Goal: Find specific page/section: Find specific page/section

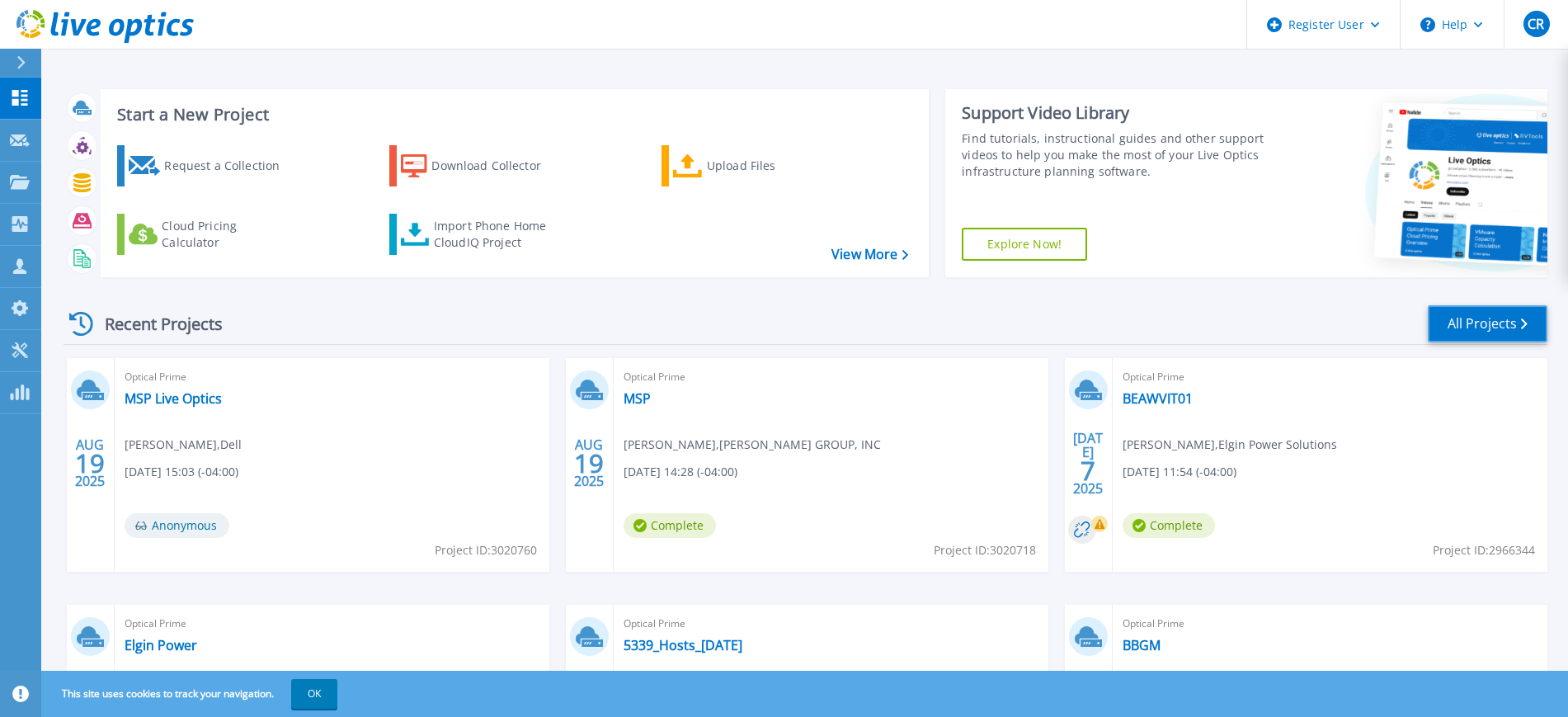
click at [1471, 322] on link "All Projects" at bounding box center [1488, 323] width 120 height 37
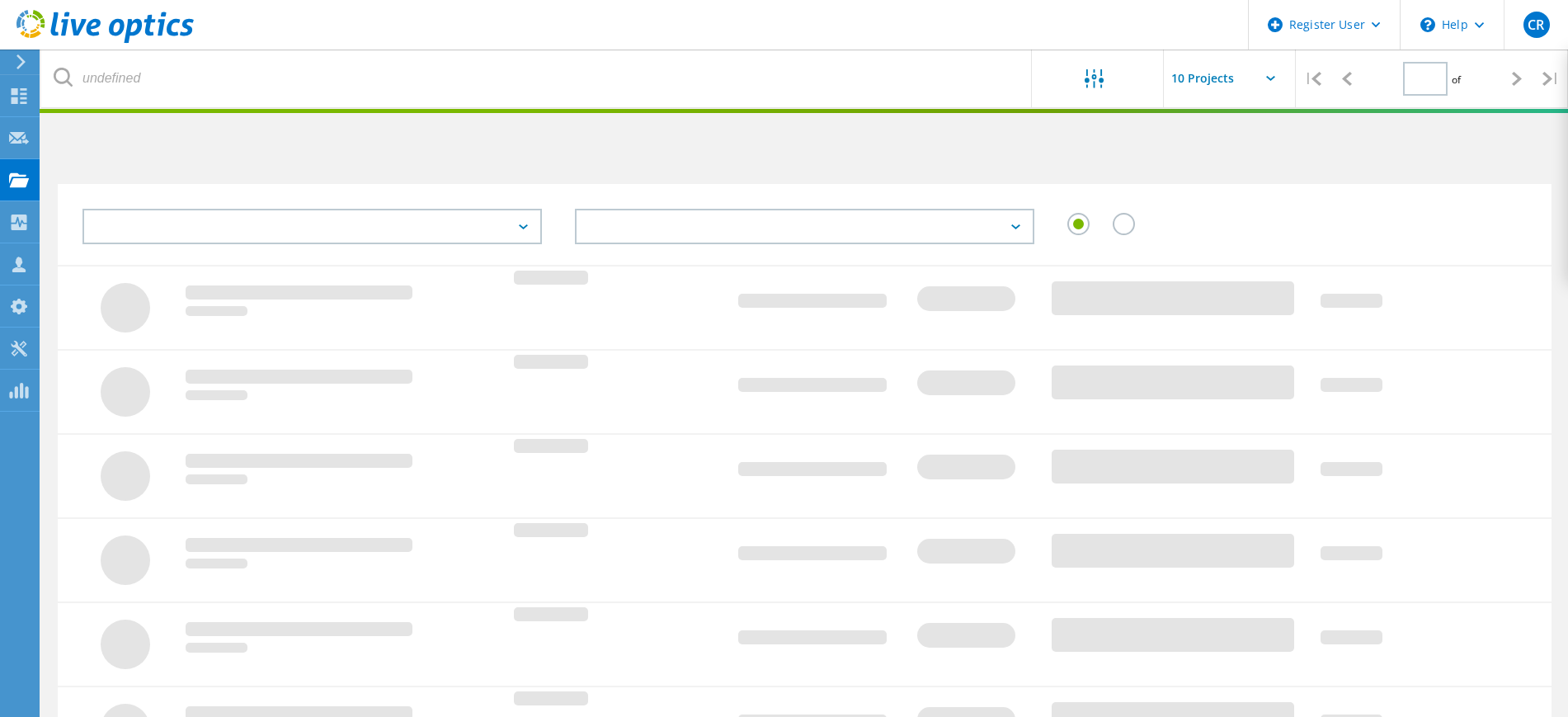
type input "1"
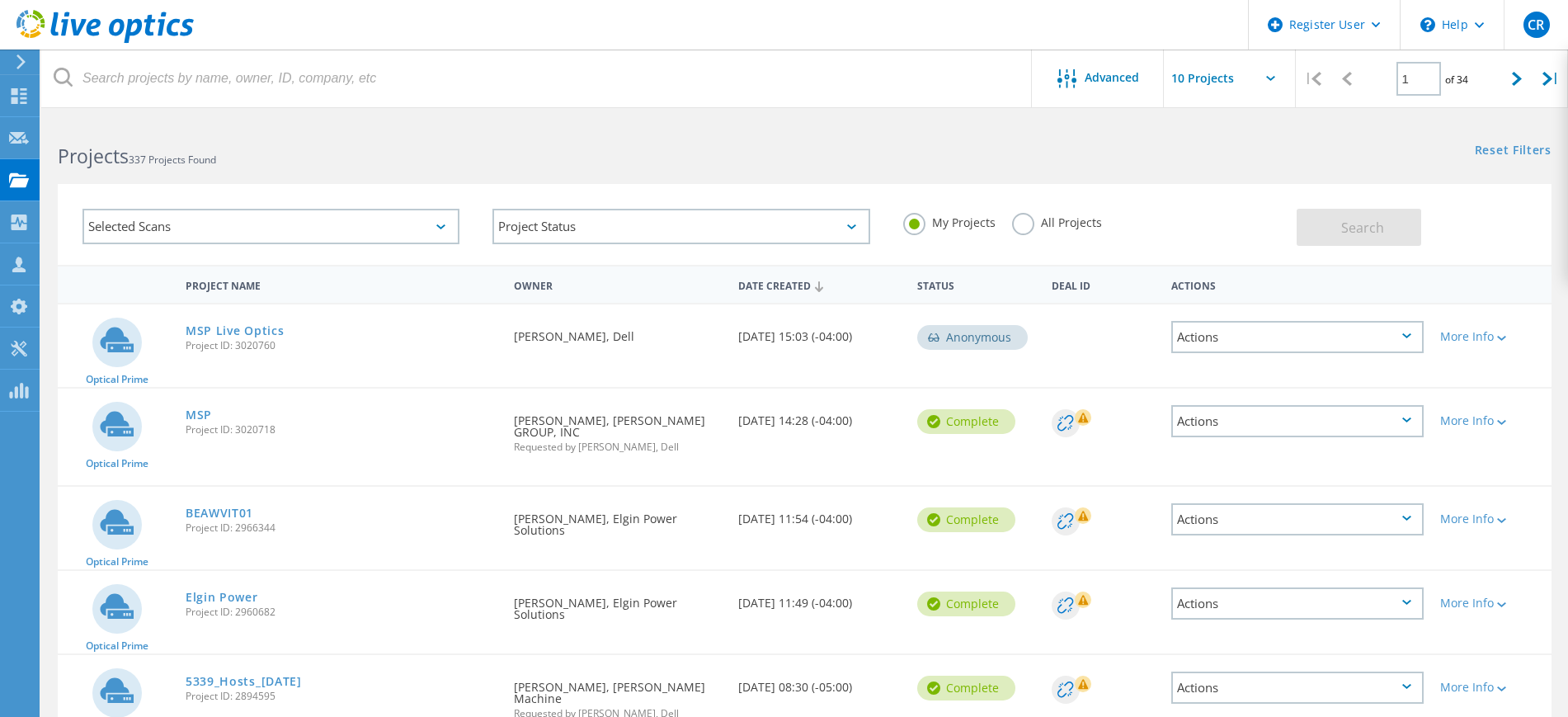
click at [1020, 227] on label "All Projects" at bounding box center [1057, 221] width 90 height 16
click at [0, 0] on input "All Projects" at bounding box center [0, 0] width 0 height 0
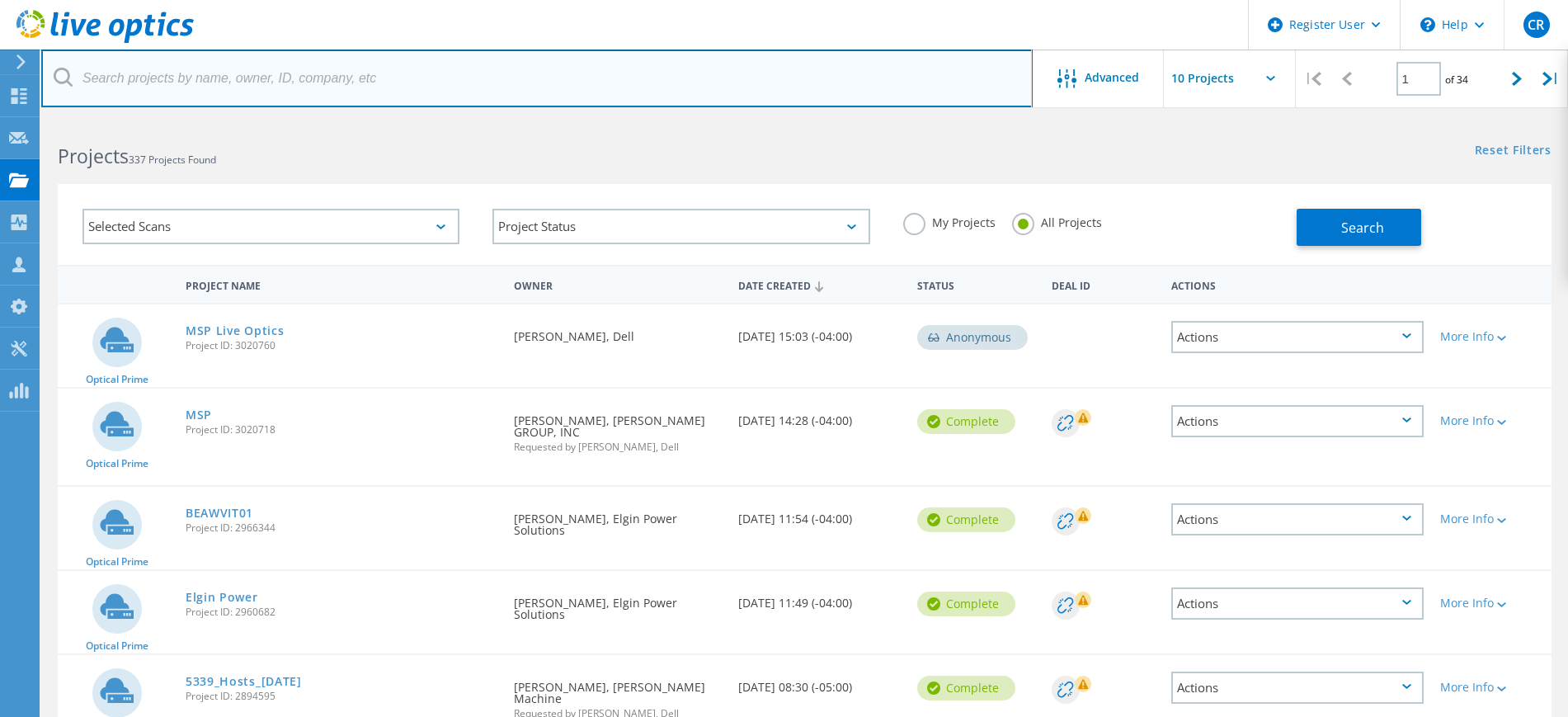
click at [236, 72] on input "text" at bounding box center [537, 78] width 991 height 58
paste input "Edward Johnson"
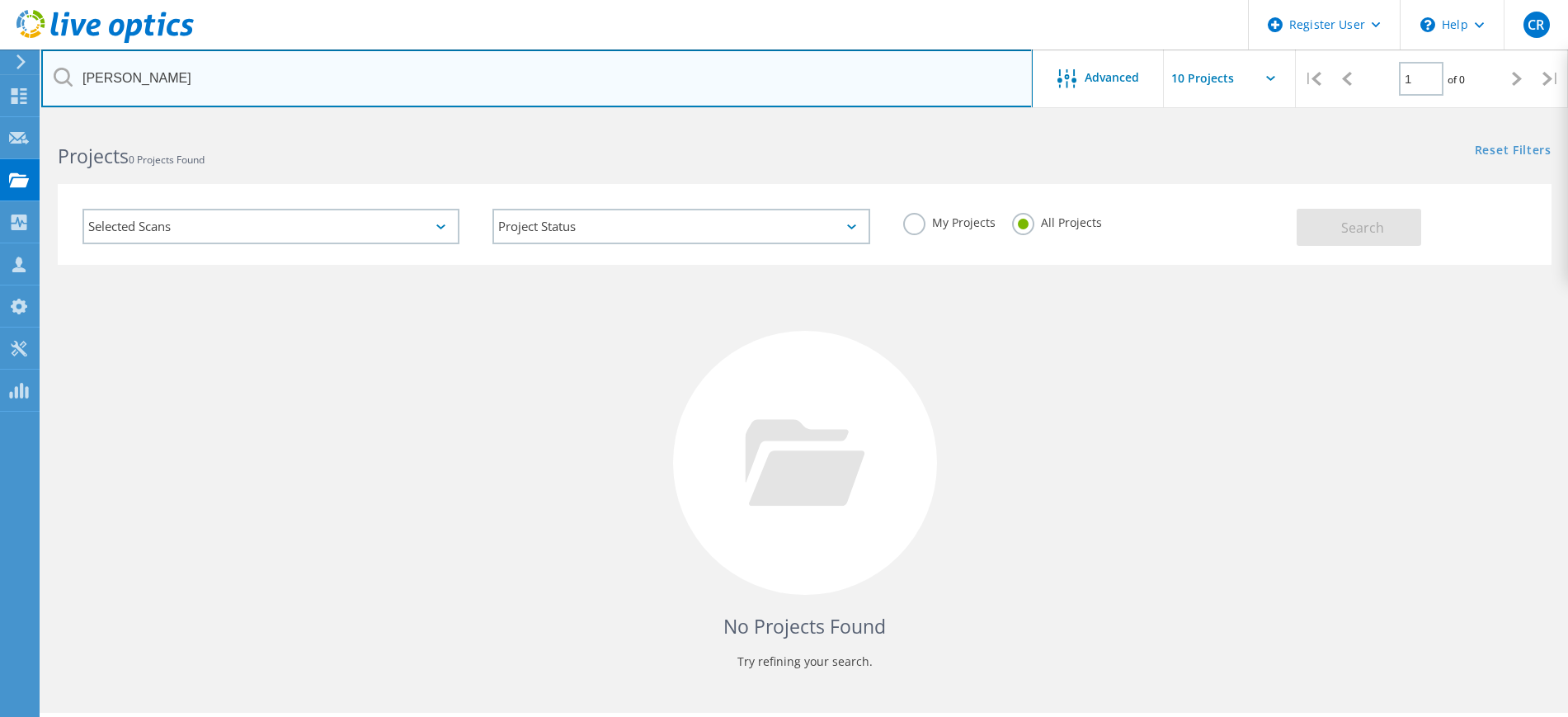
click at [145, 78] on input "Edward Johnson" at bounding box center [537, 78] width 991 height 58
paste input "[PERSON_NAME][EMAIL_ADDRESS][DOMAIN_NAME]"
type input "[PERSON_NAME][EMAIL_ADDRESS][DOMAIN_NAME]"
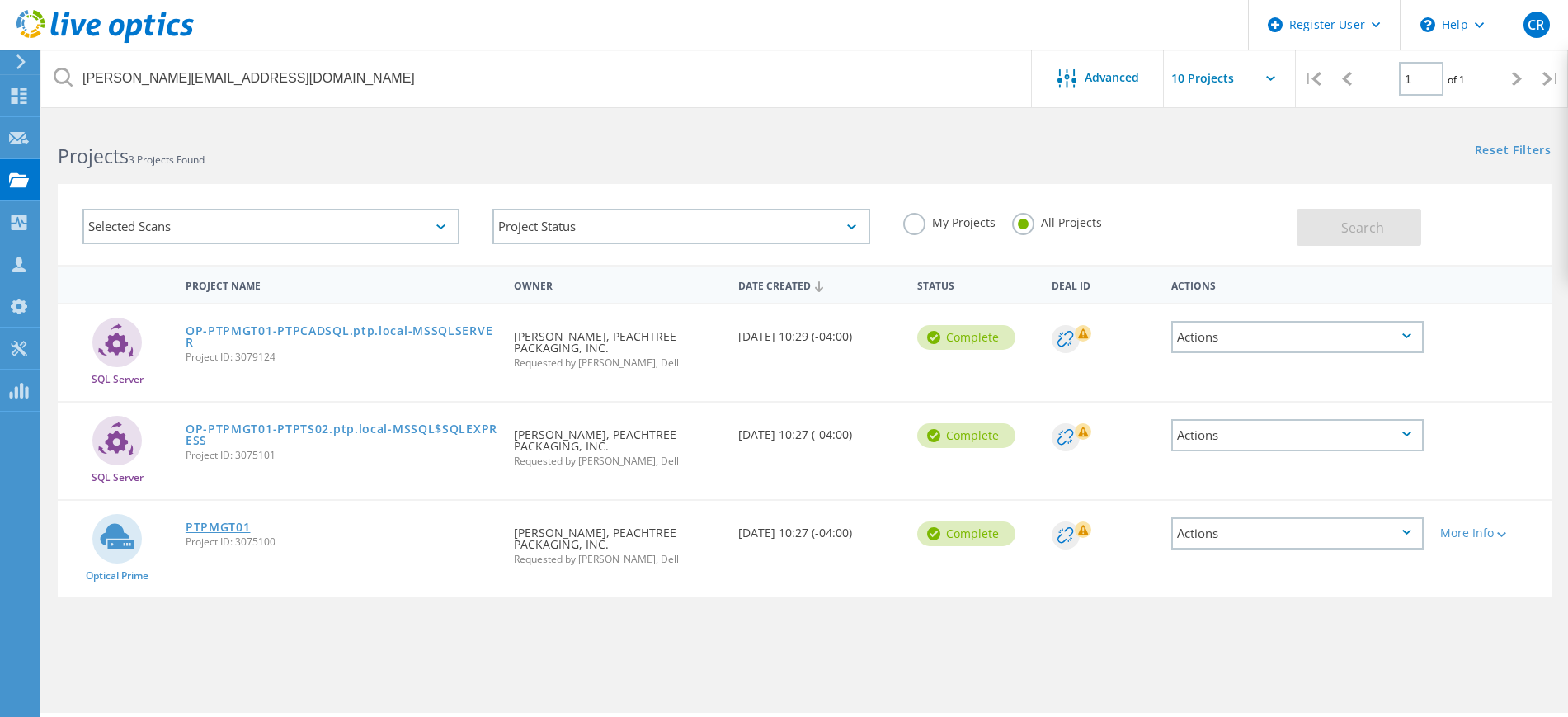
click at [220, 530] on link "PTPMGT01" at bounding box center [218, 526] width 65 height 11
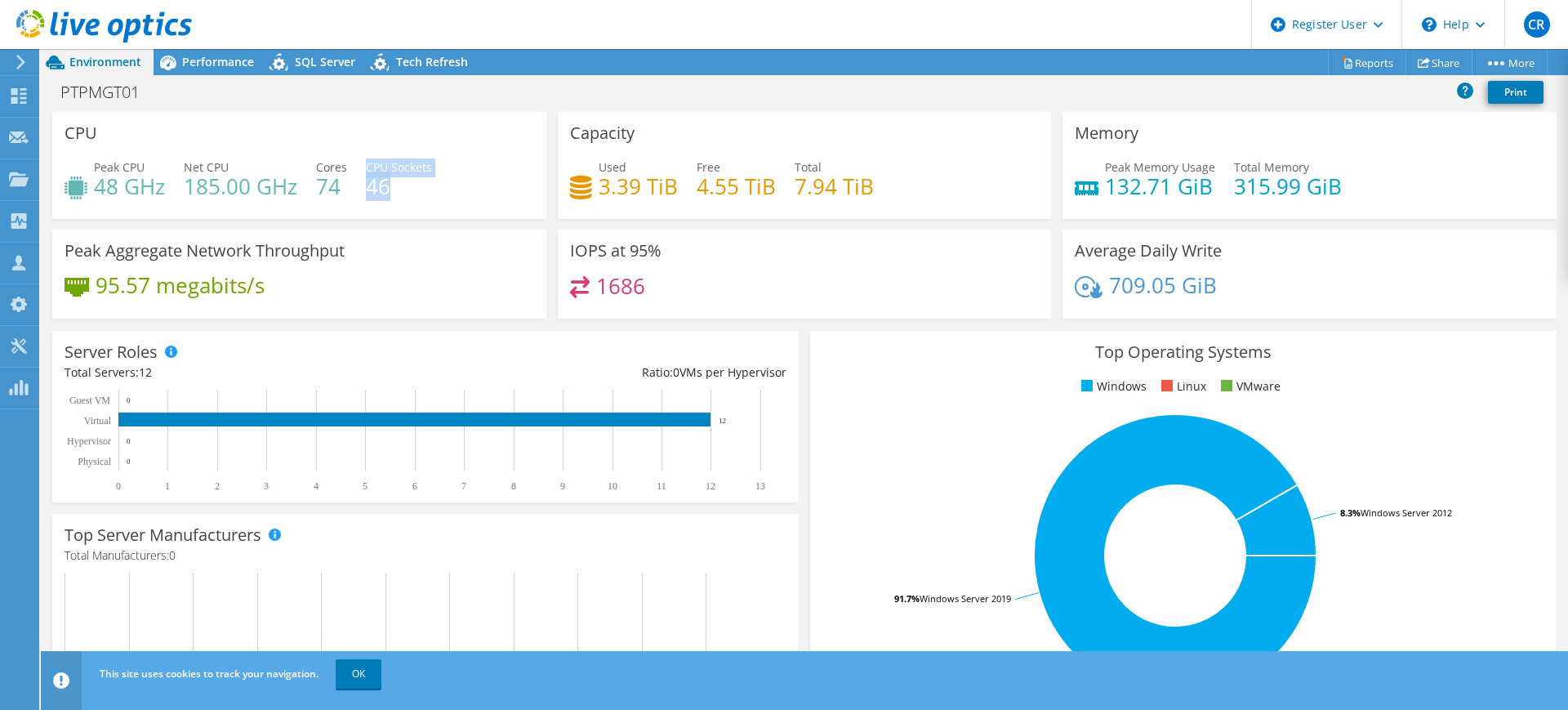
drag, startPoint x: 366, startPoint y: 164, endPoint x: 430, endPoint y: 204, distance: 75.5
click at [430, 204] on div "Peak CPU 48 GHz Net CPU 185.00 GHz Cores 74 CPU Sockets 46" at bounding box center [299, 184] width 470 height 53
drag, startPoint x: 188, startPoint y: 191, endPoint x: 421, endPoint y: 192, distance: 233.0
click at [421, 192] on div "Peak CPU 48 GHz Net CPU 185.00 GHz Cores 74 CPU Sockets 46" at bounding box center [299, 184] width 470 height 53
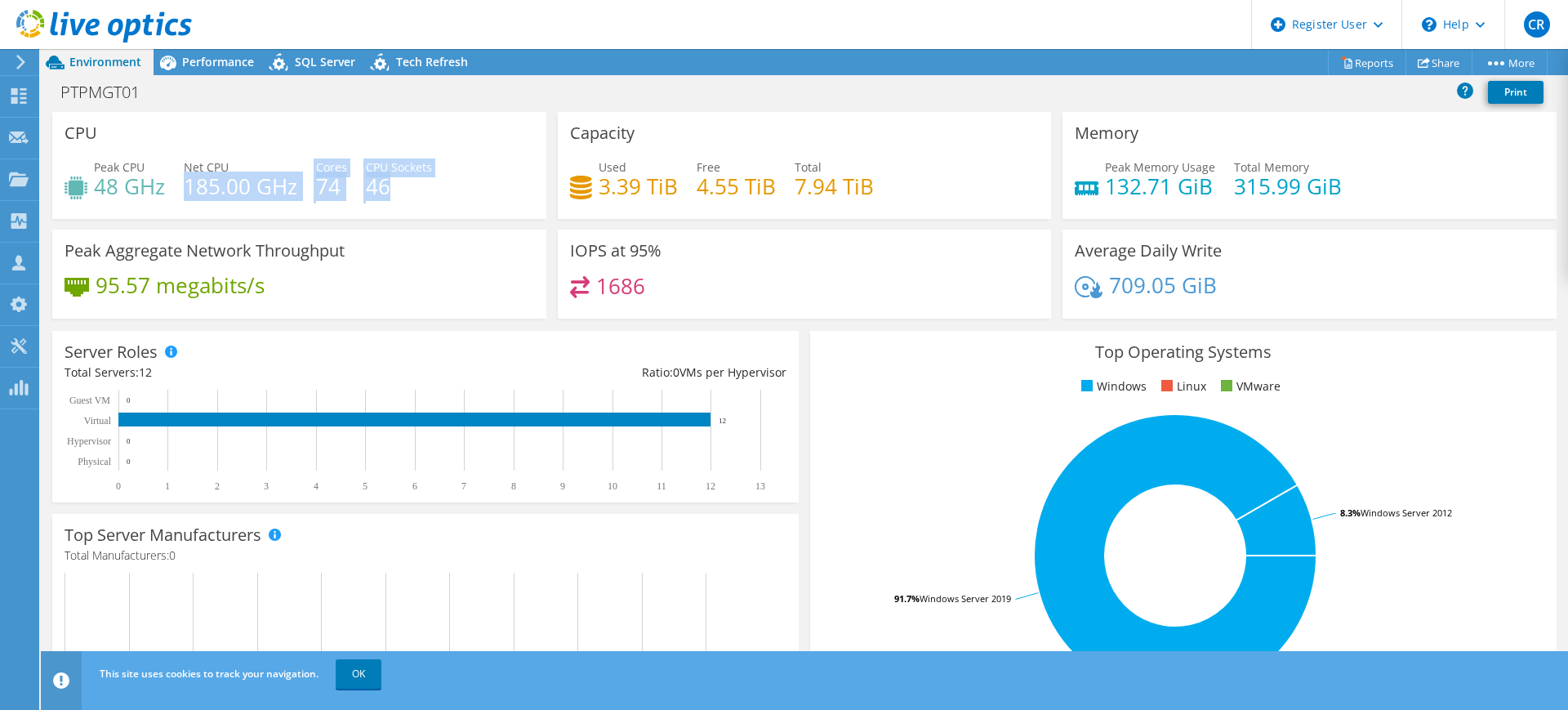
click at [421, 192] on h4 "46" at bounding box center [399, 186] width 66 height 18
drag, startPoint x: 399, startPoint y: 183, endPoint x: 312, endPoint y: 186, distance: 87.1
click at [312, 186] on div "Peak CPU 48 GHz Net CPU 185.00 GHz Cores 74 CPU Sockets 46" at bounding box center [299, 184] width 470 height 53
click at [431, 193] on h4 "46" at bounding box center [399, 186] width 66 height 18
click at [804, 327] on div "Top Operating Systems Windows Linux VMware 91.7% Windows Server 2019 8.3% Windo…" at bounding box center [1183, 526] width 758 height 403
